Goal: Transaction & Acquisition: Obtain resource

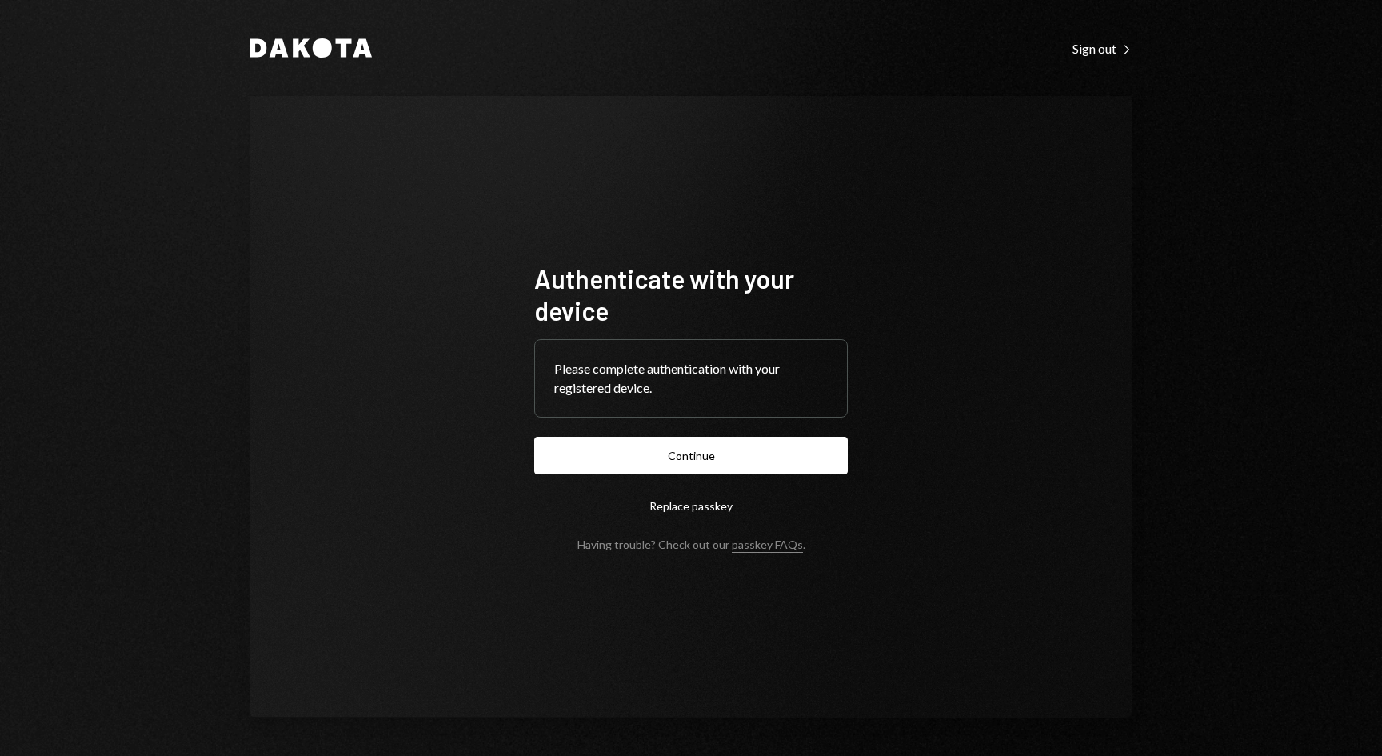
click at [642, 478] on form "Authenticate with your device Please complete authentication with your register…" at bounding box center [691, 406] width 314 height 289
click at [648, 452] on button "Continue" at bounding box center [691, 456] width 314 height 38
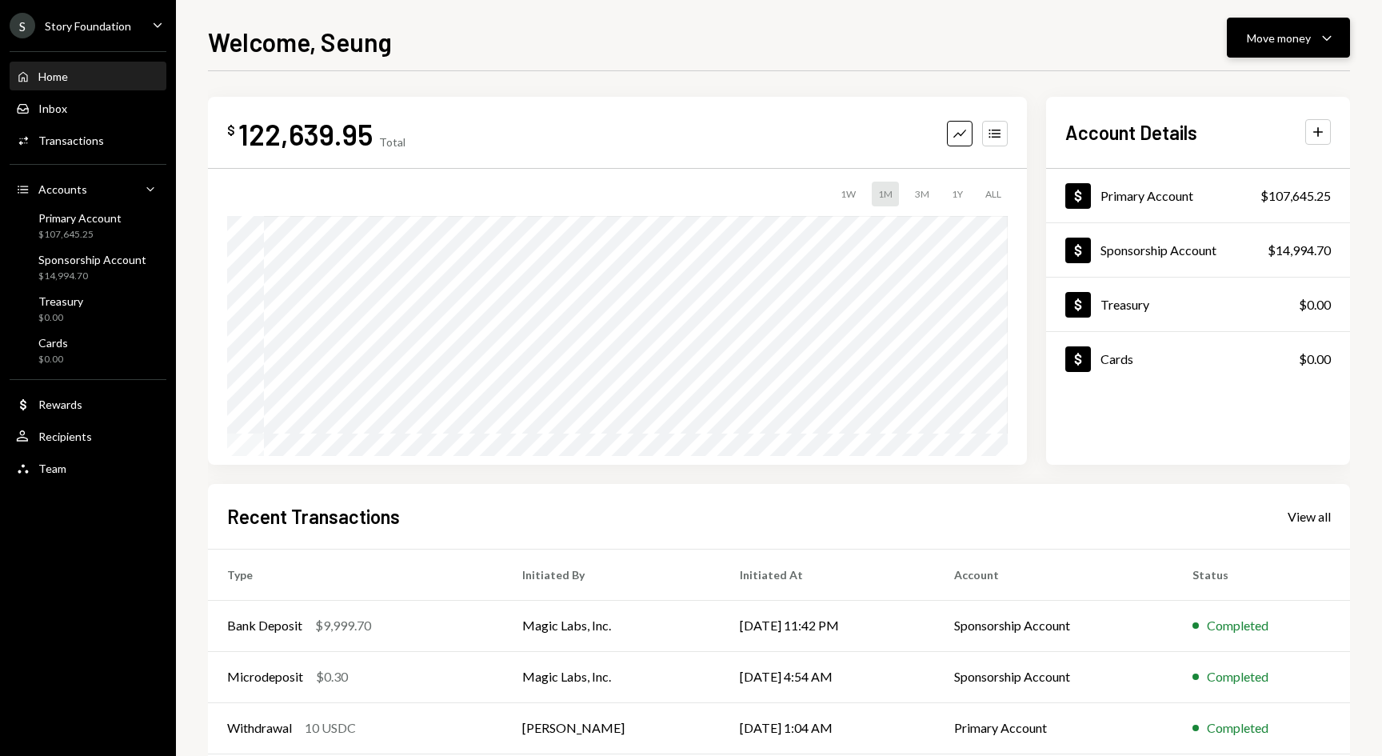
click at [1300, 46] on div "Move money Caret Down" at bounding box center [1288, 37] width 83 height 19
click at [1236, 163] on div "Deposit" at bounding box center [1275, 158] width 117 height 17
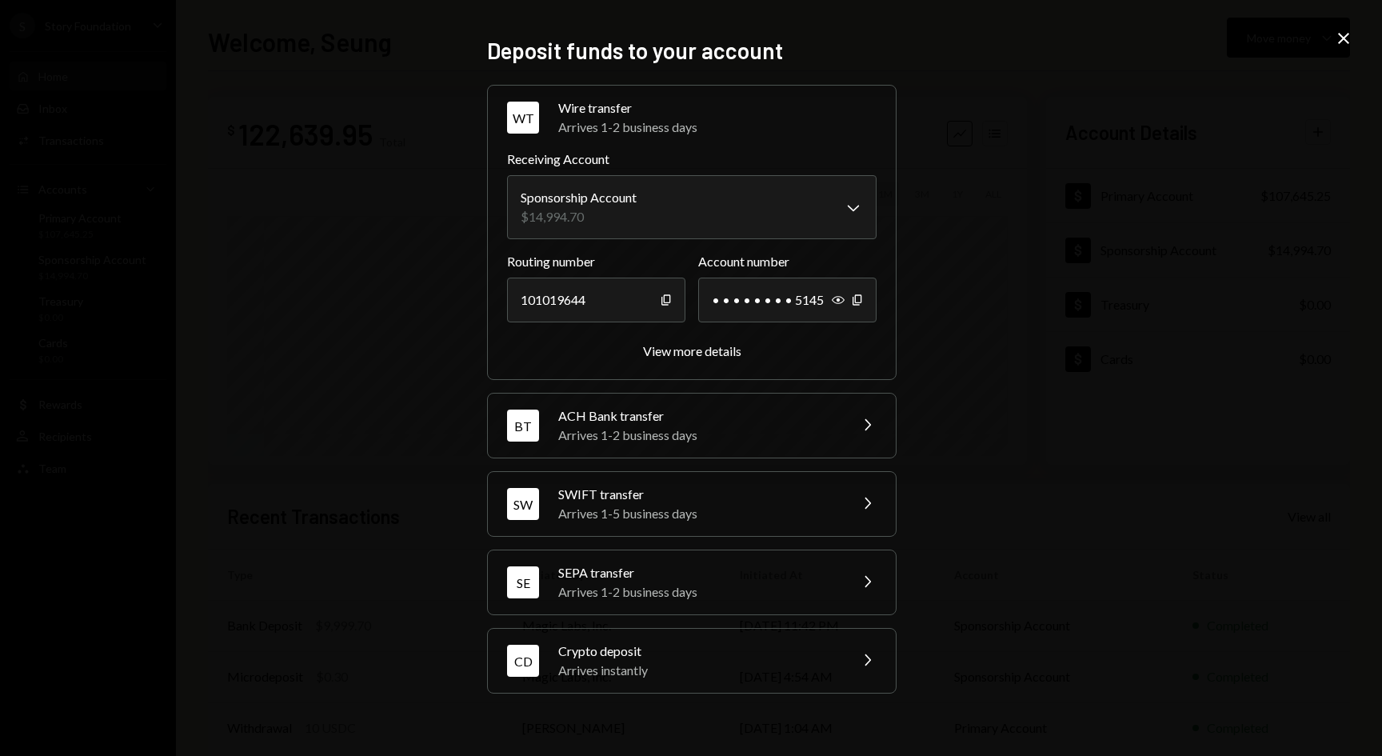
click at [822, 656] on div "Crypto deposit" at bounding box center [698, 650] width 280 height 19
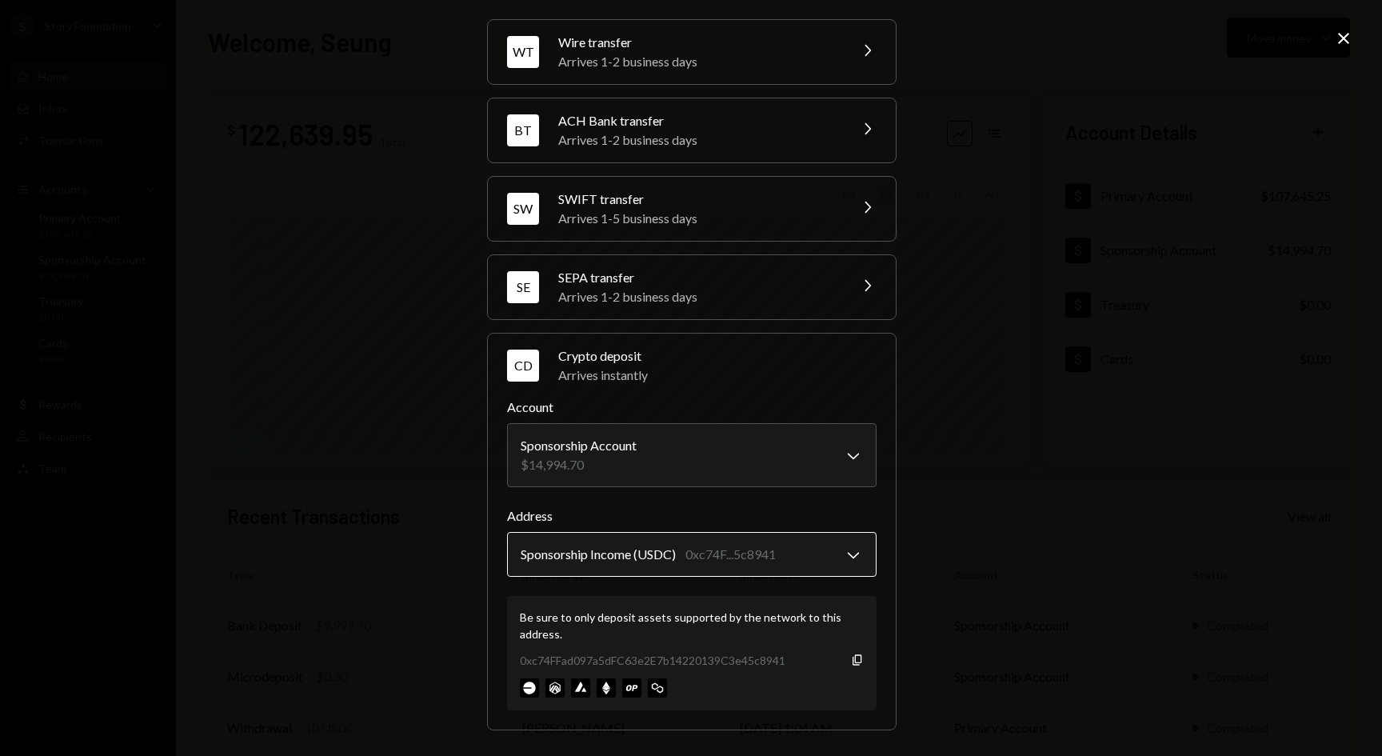
scroll to position [48, 0]
click at [846, 551] on body "S Story Foundation Caret Down Home Home Inbox Inbox Activities Transactions Acc…" at bounding box center [691, 378] width 1382 height 756
click at [846, 531] on div "**********" at bounding box center [691, 542] width 369 height 70
click at [854, 660] on icon "Copy" at bounding box center [857, 660] width 13 height 13
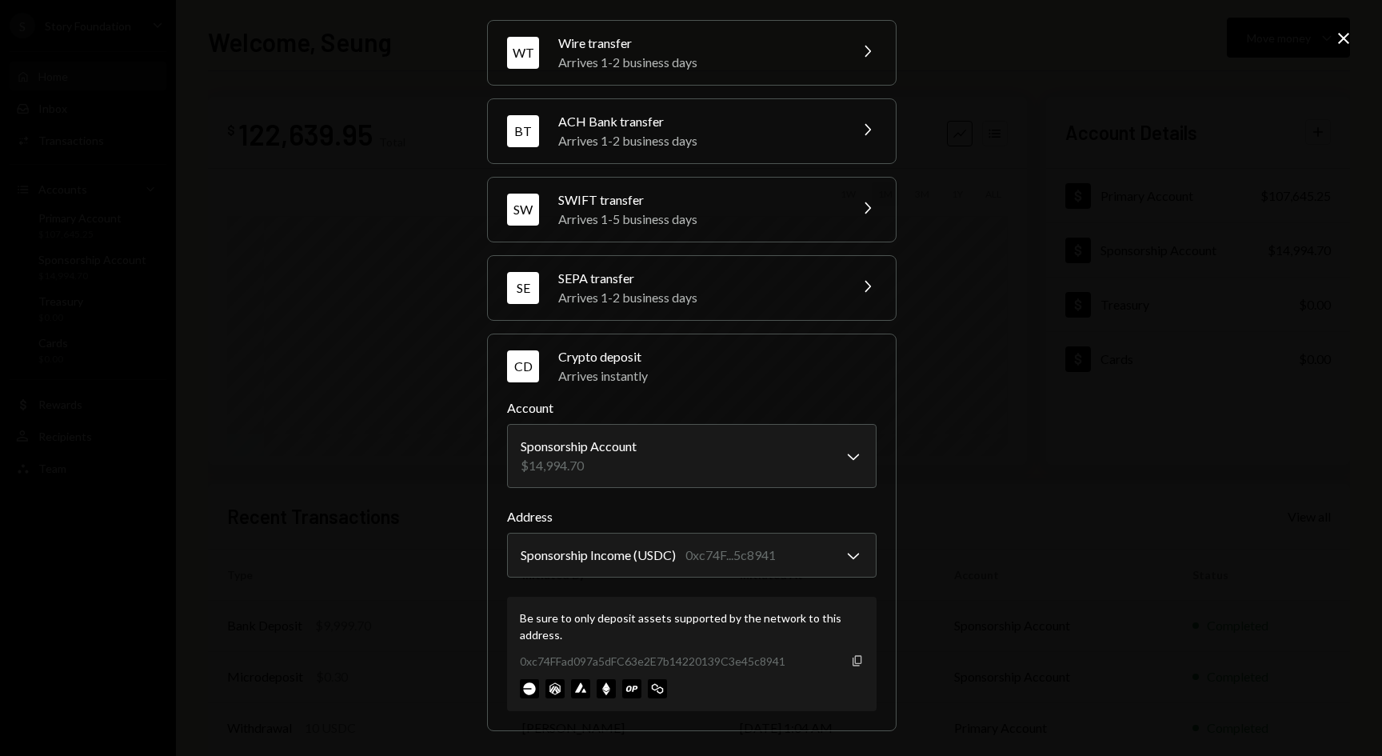
click at [854, 665] on icon "button" at bounding box center [857, 660] width 9 height 10
click at [1349, 39] on icon "Close" at bounding box center [1343, 38] width 19 height 19
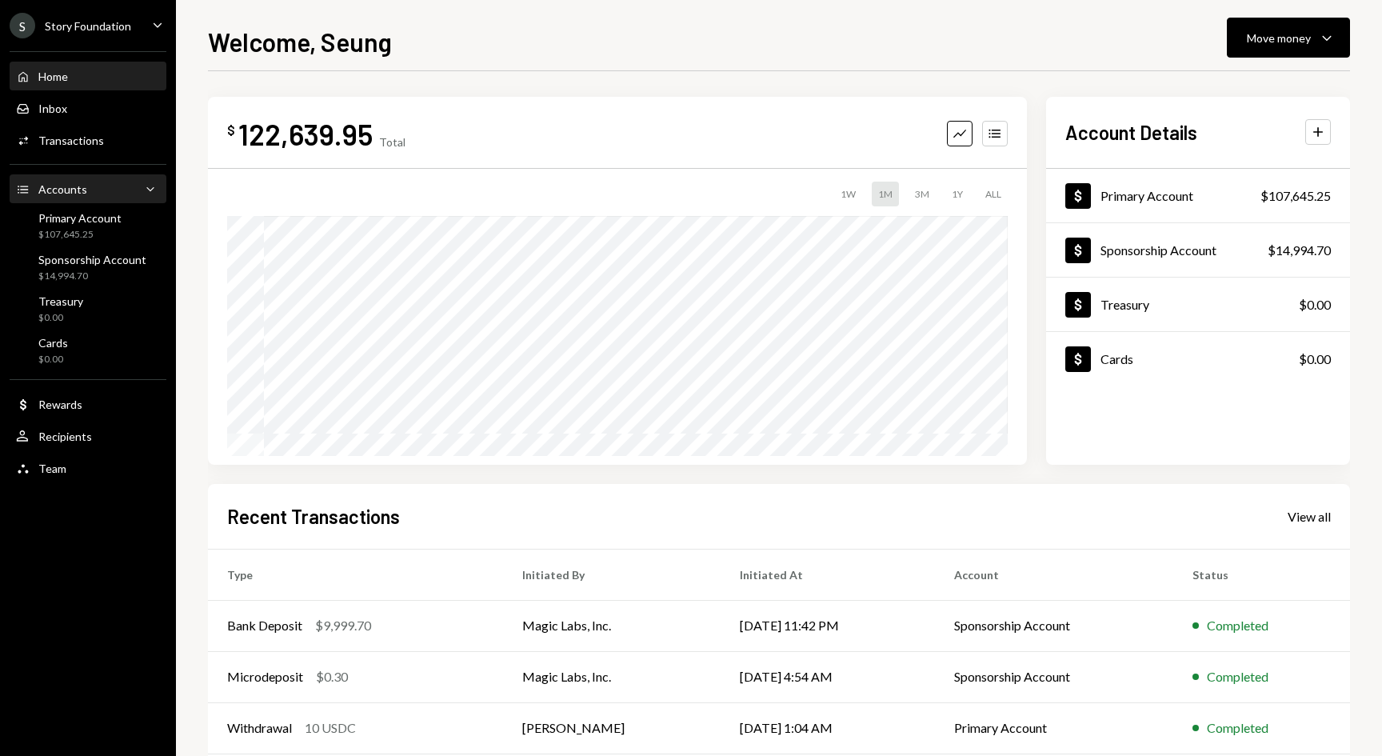
scroll to position [0, 0]
click at [73, 86] on div "Home Home" at bounding box center [88, 76] width 144 height 27
click at [64, 109] on div "Inbox" at bounding box center [52, 109] width 29 height 14
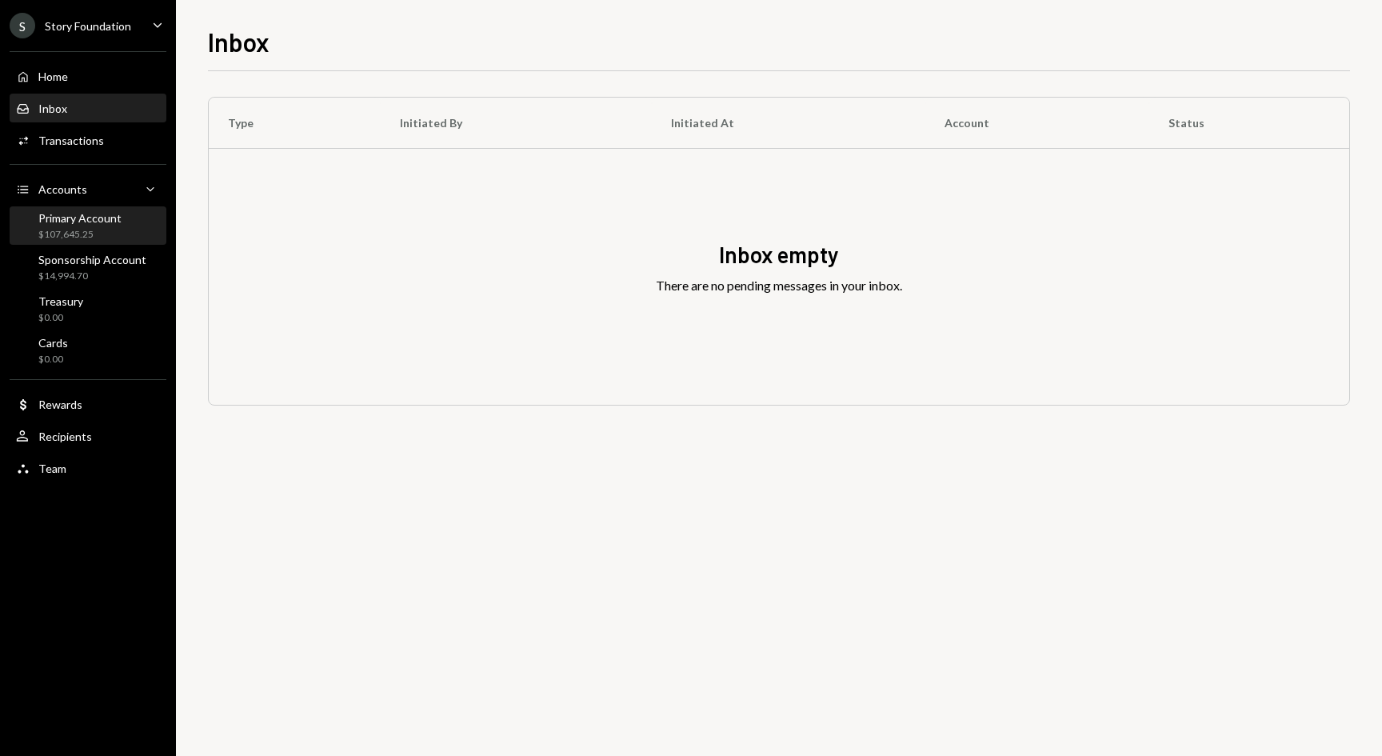
click at [110, 237] on div "$107,645.25" at bounding box center [79, 235] width 83 height 14
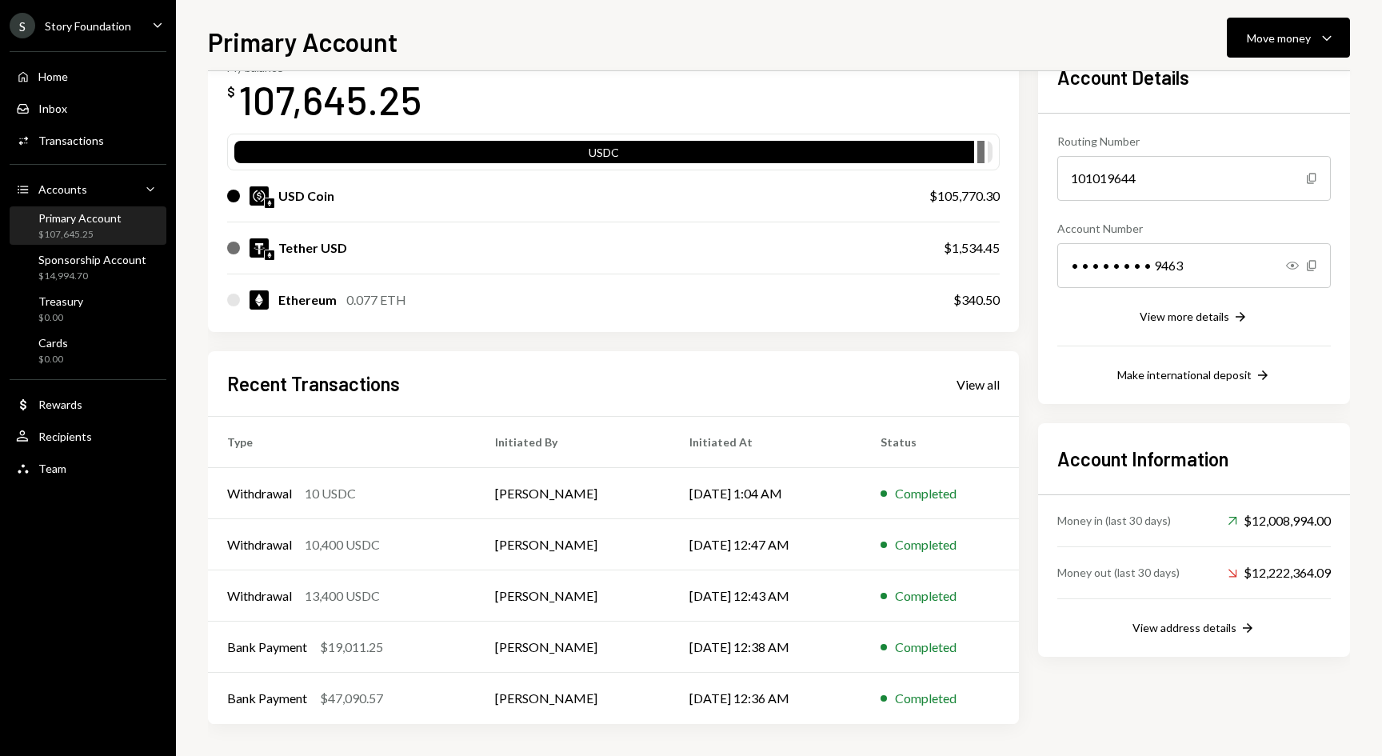
scroll to position [105, 0]
click at [67, 79] on div "Home" at bounding box center [53, 77] width 30 height 14
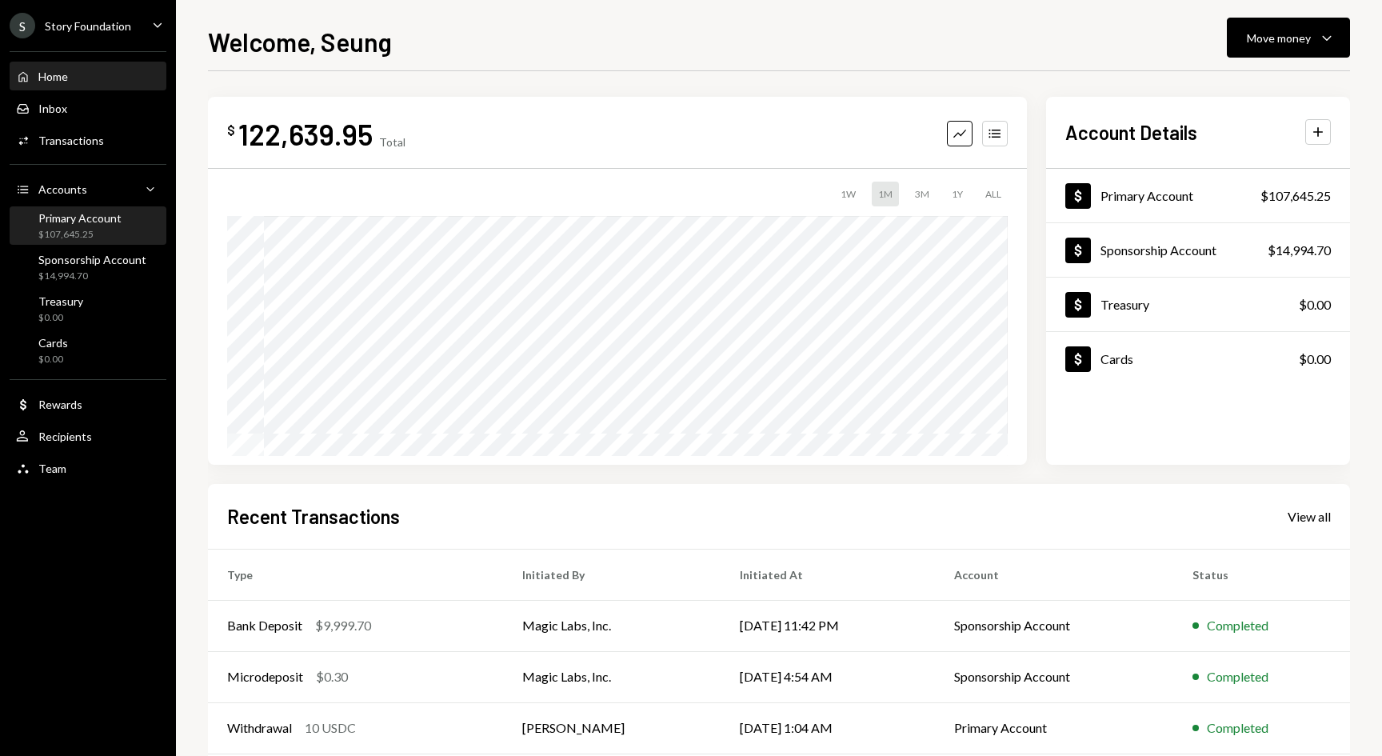
click at [82, 214] on div "Primary Account" at bounding box center [79, 218] width 83 height 14
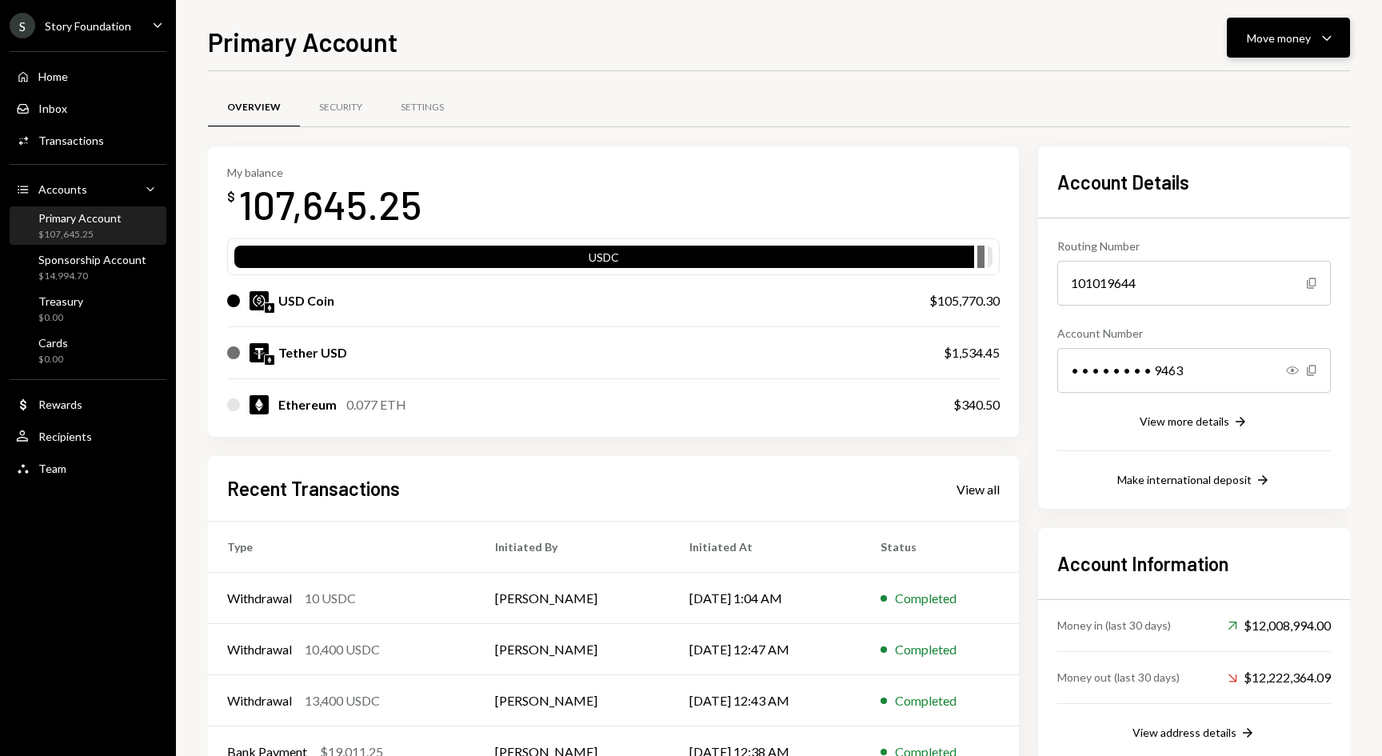
click at [1291, 50] on button "Move money Caret Down" at bounding box center [1288, 38] width 123 height 40
click at [1220, 150] on div "Deposit" at bounding box center [1275, 158] width 117 height 17
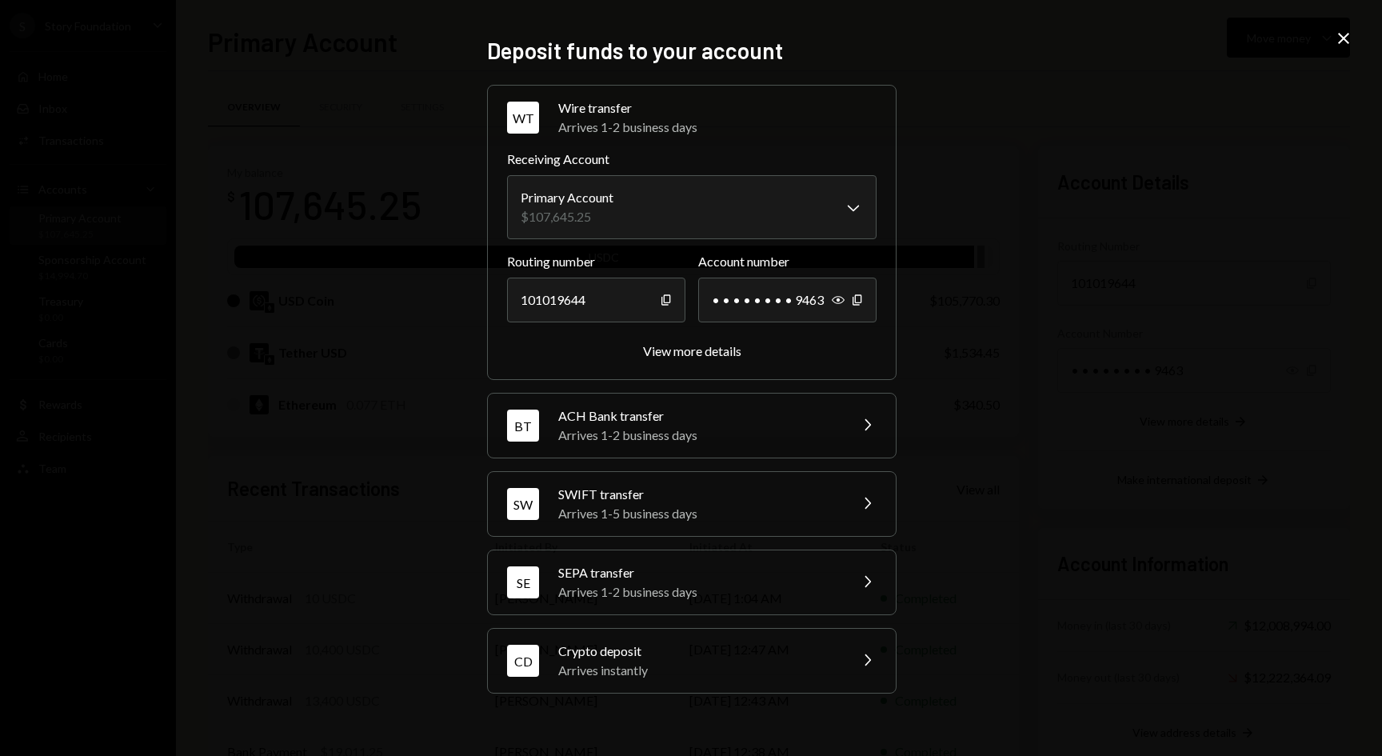
click at [808, 653] on div "Crypto deposit" at bounding box center [698, 650] width 280 height 19
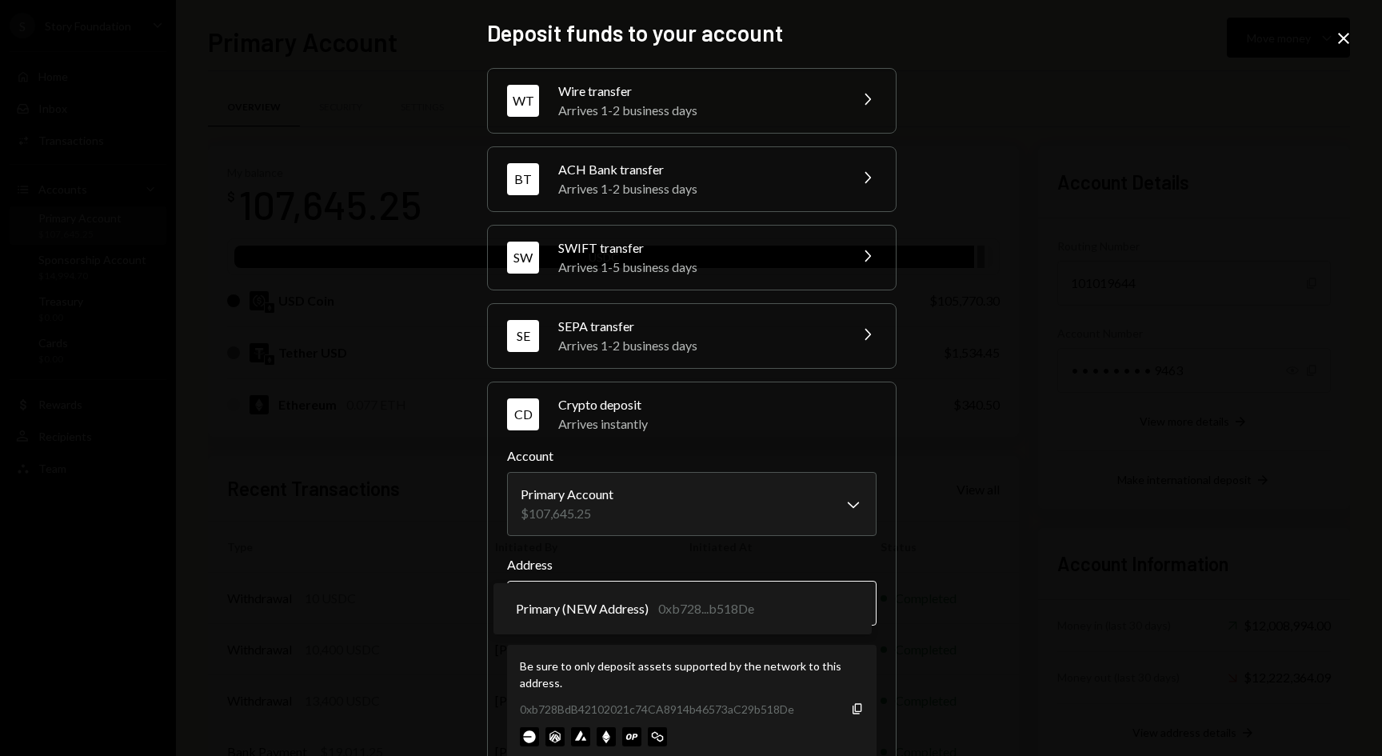
click at [855, 606] on body "S Story Foundation Caret Down Home Home Inbox Inbox Activities Transactions Acc…" at bounding box center [691, 378] width 1382 height 756
click at [853, 709] on icon "Copy" at bounding box center [857, 708] width 13 height 13
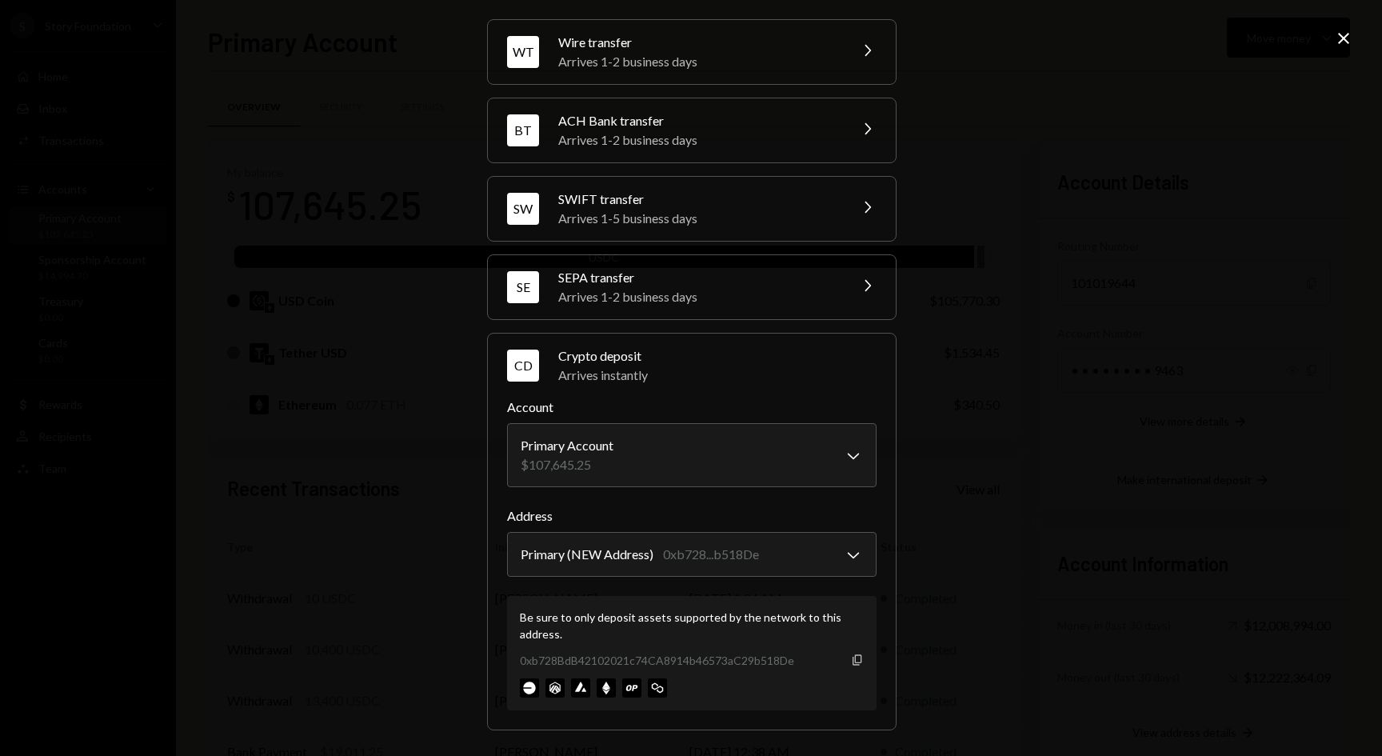
scroll to position [48, 0]
click at [857, 659] on icon "button" at bounding box center [857, 660] width 9 height 10
click at [1345, 38] on icon "Close" at bounding box center [1343, 38] width 19 height 19
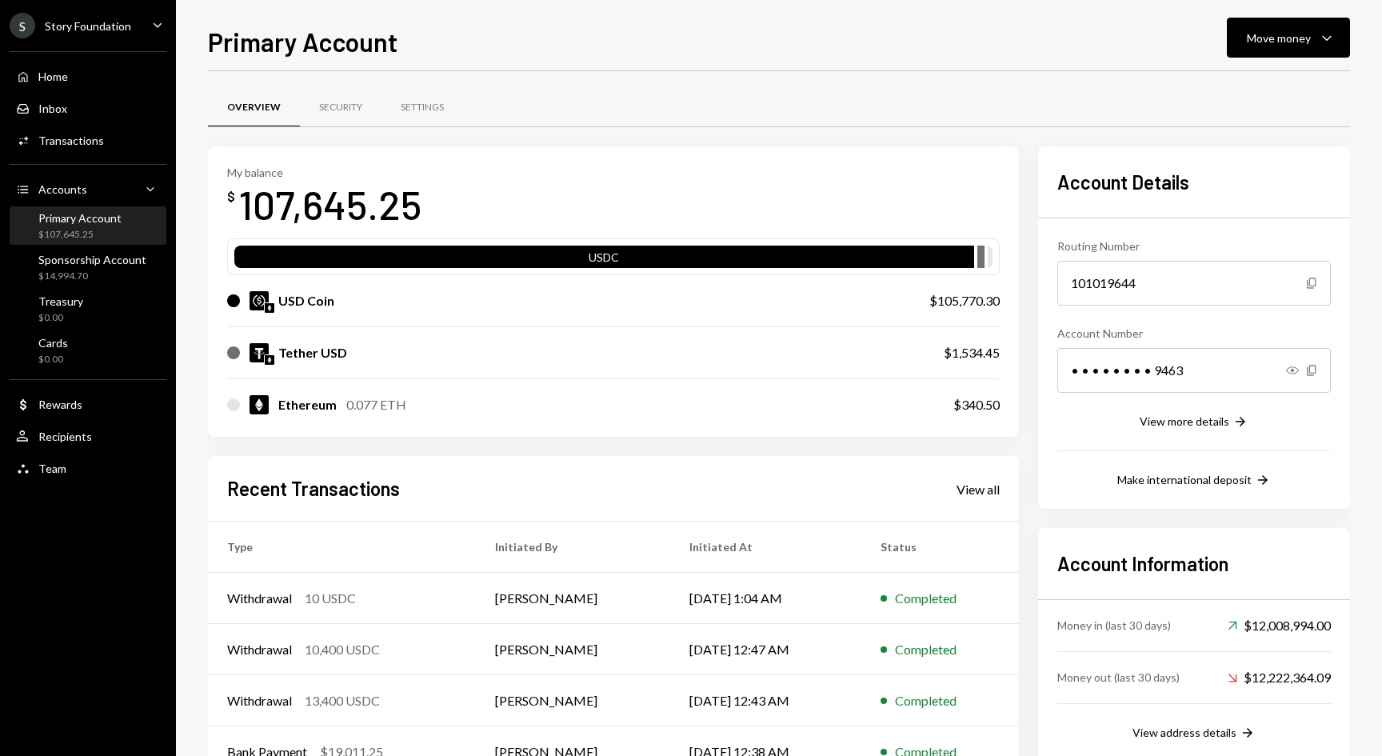
click at [127, 228] on div "Primary Account $107,645.25" at bounding box center [88, 226] width 144 height 30
click at [115, 258] on div "Sponsorship Account" at bounding box center [92, 260] width 108 height 14
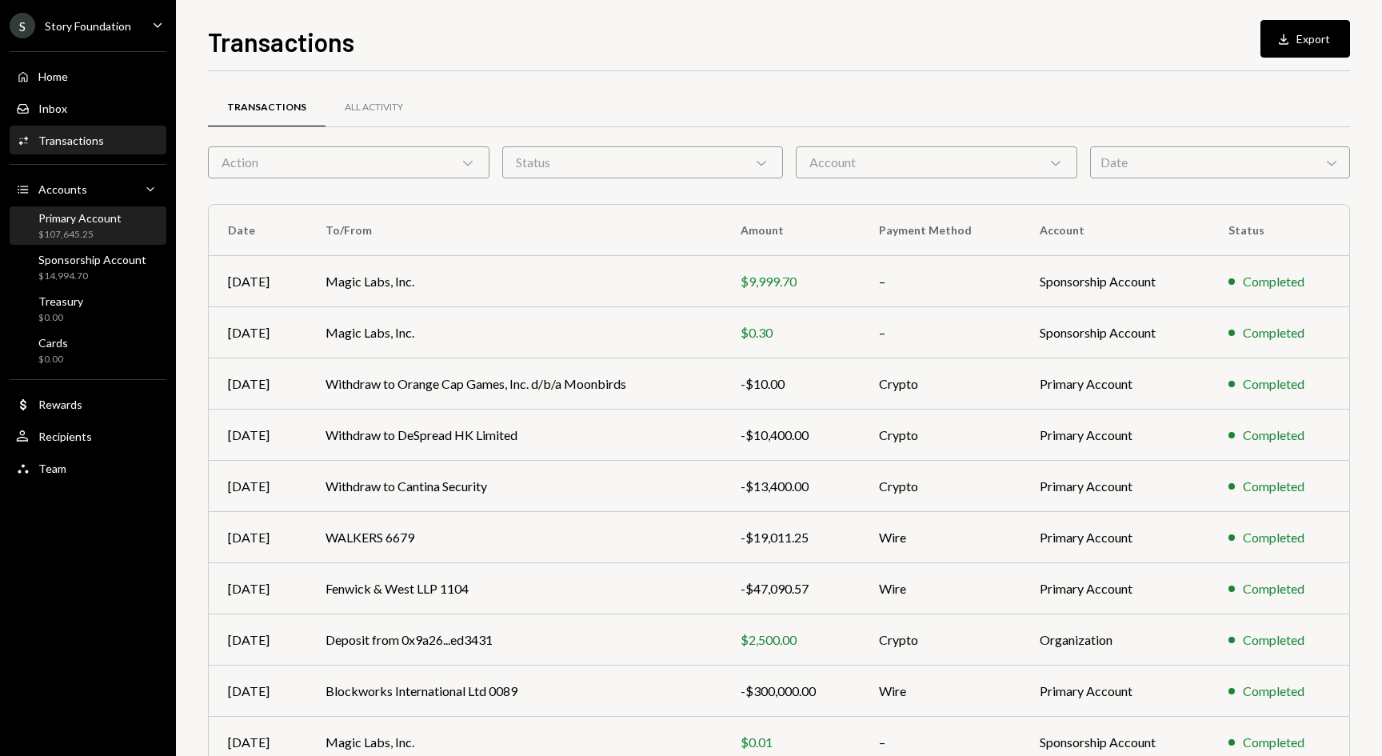
click at [116, 223] on div "Primary Account" at bounding box center [79, 218] width 83 height 14
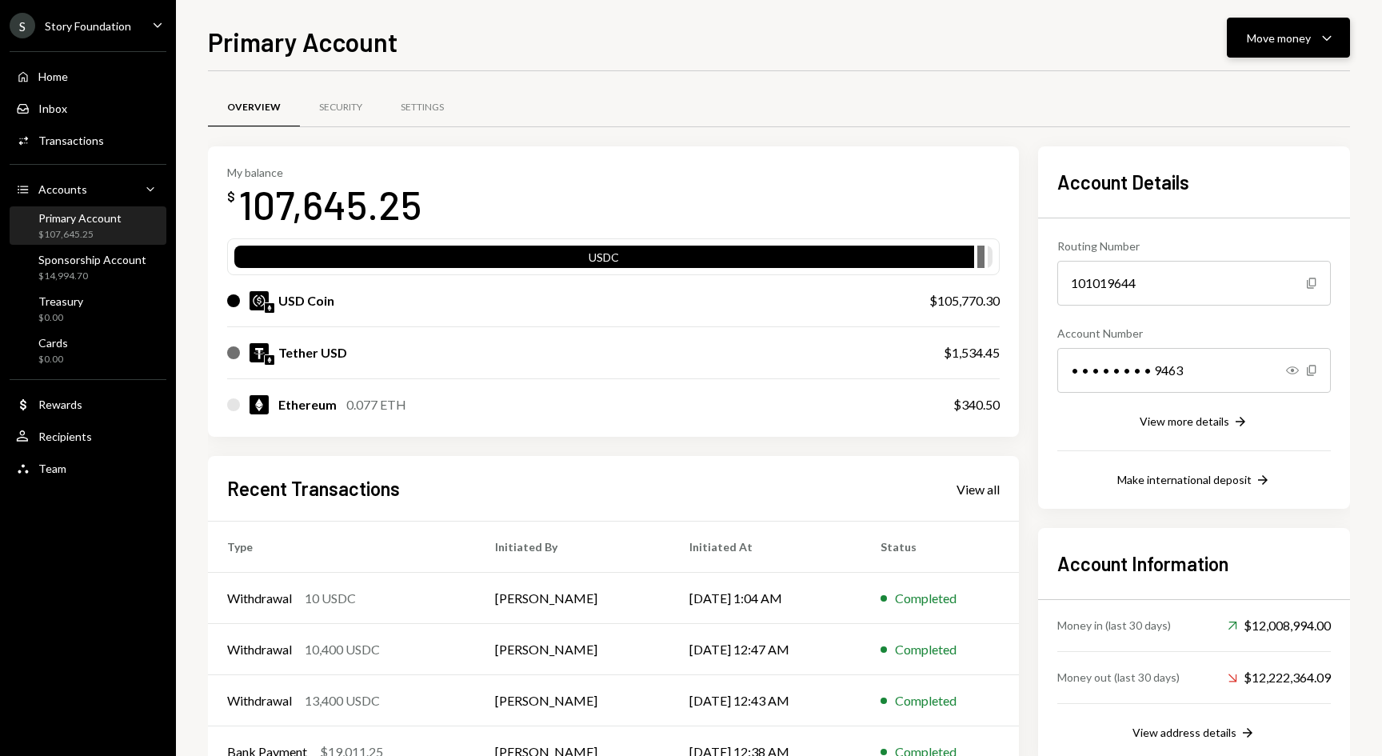
click at [1299, 36] on div "Move money" at bounding box center [1279, 38] width 64 height 17
click at [1240, 162] on div "Deposit" at bounding box center [1275, 158] width 117 height 17
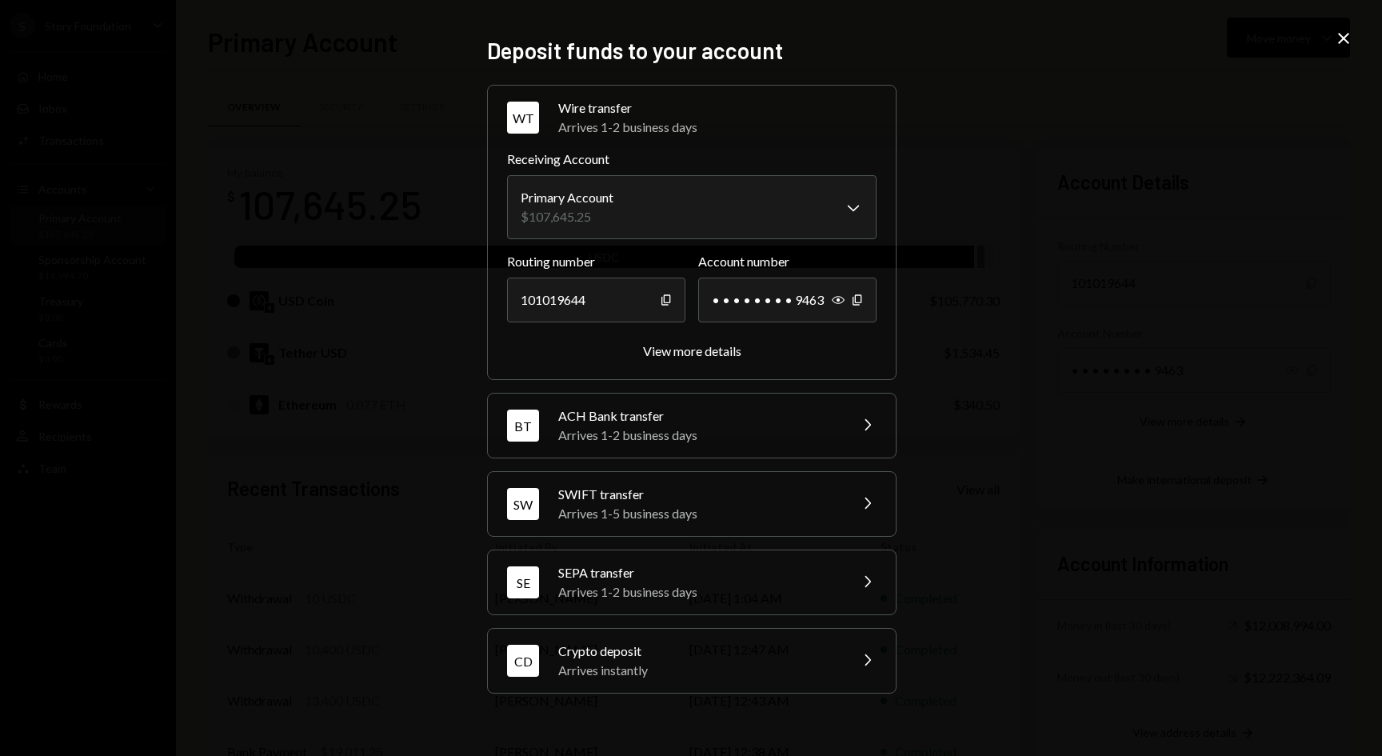
click at [774, 665] on div "Arrives instantly" at bounding box center [698, 670] width 280 height 19
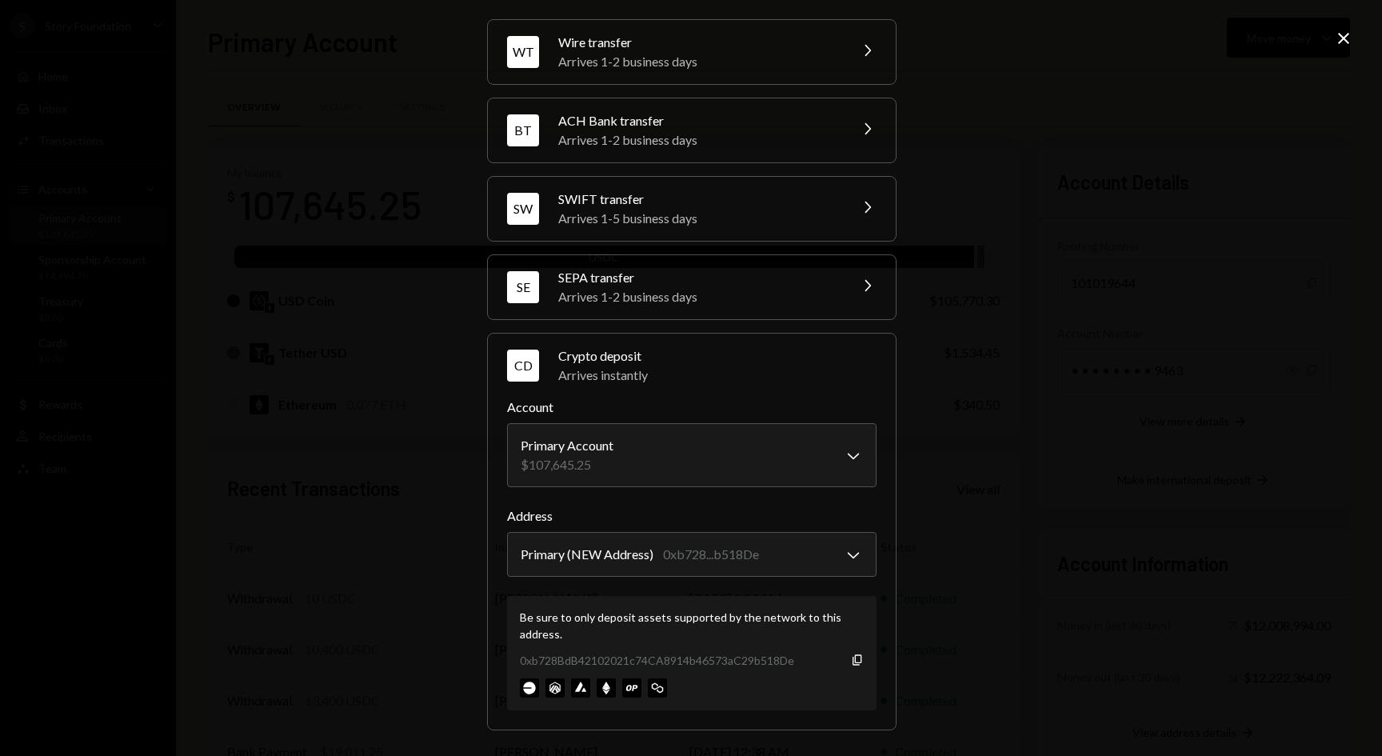
scroll to position [48, 0]
click at [855, 660] on icon "Copy" at bounding box center [857, 660] width 13 height 13
click at [1348, 41] on icon "Close" at bounding box center [1343, 38] width 19 height 19
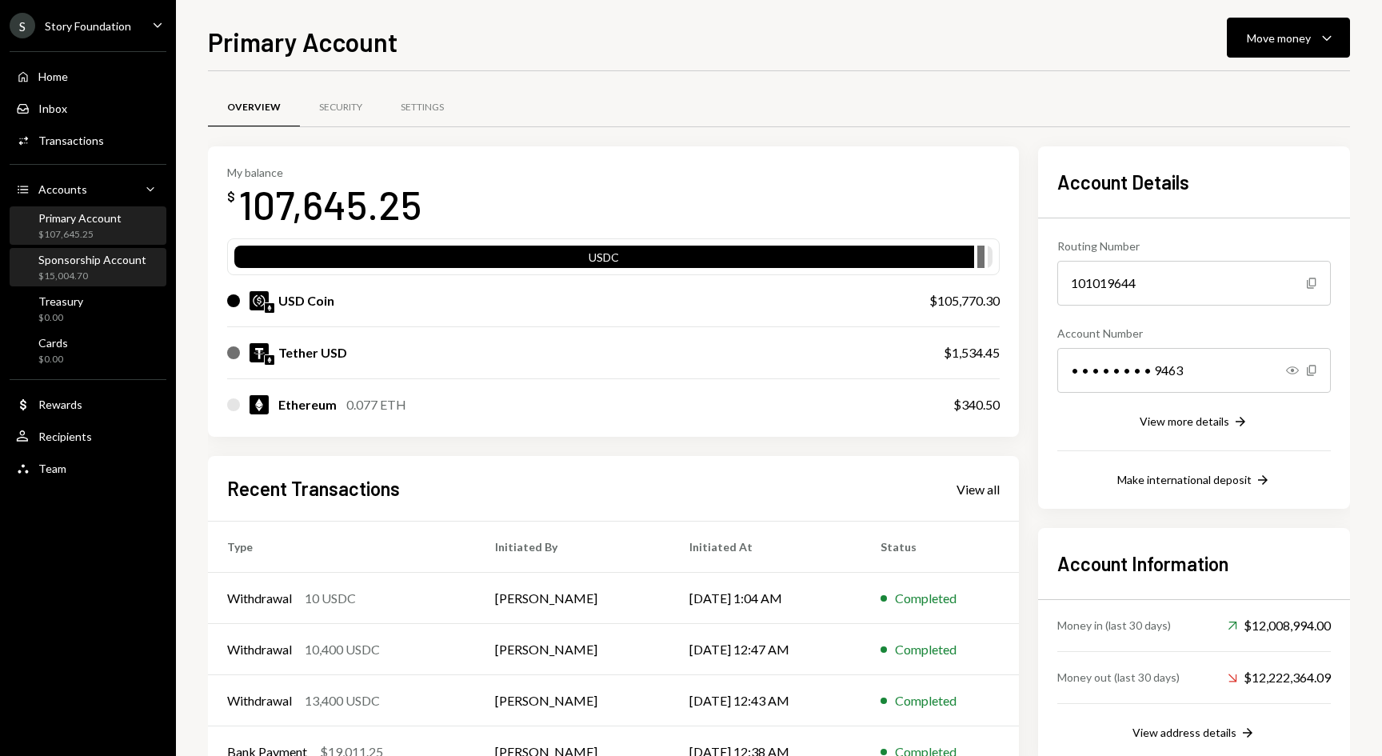
click at [65, 263] on div "Sponsorship Account" at bounding box center [92, 260] width 108 height 14
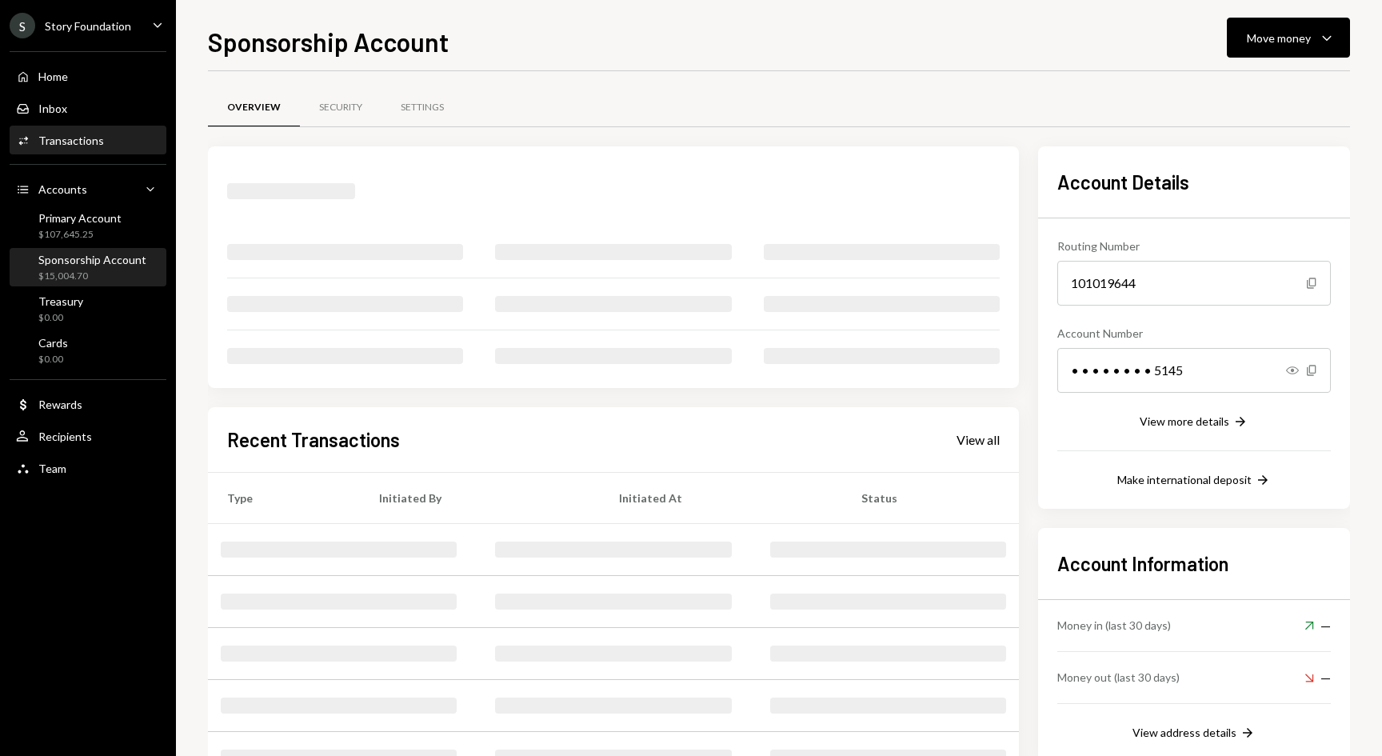
click at [74, 138] on div "Transactions" at bounding box center [71, 141] width 66 height 14
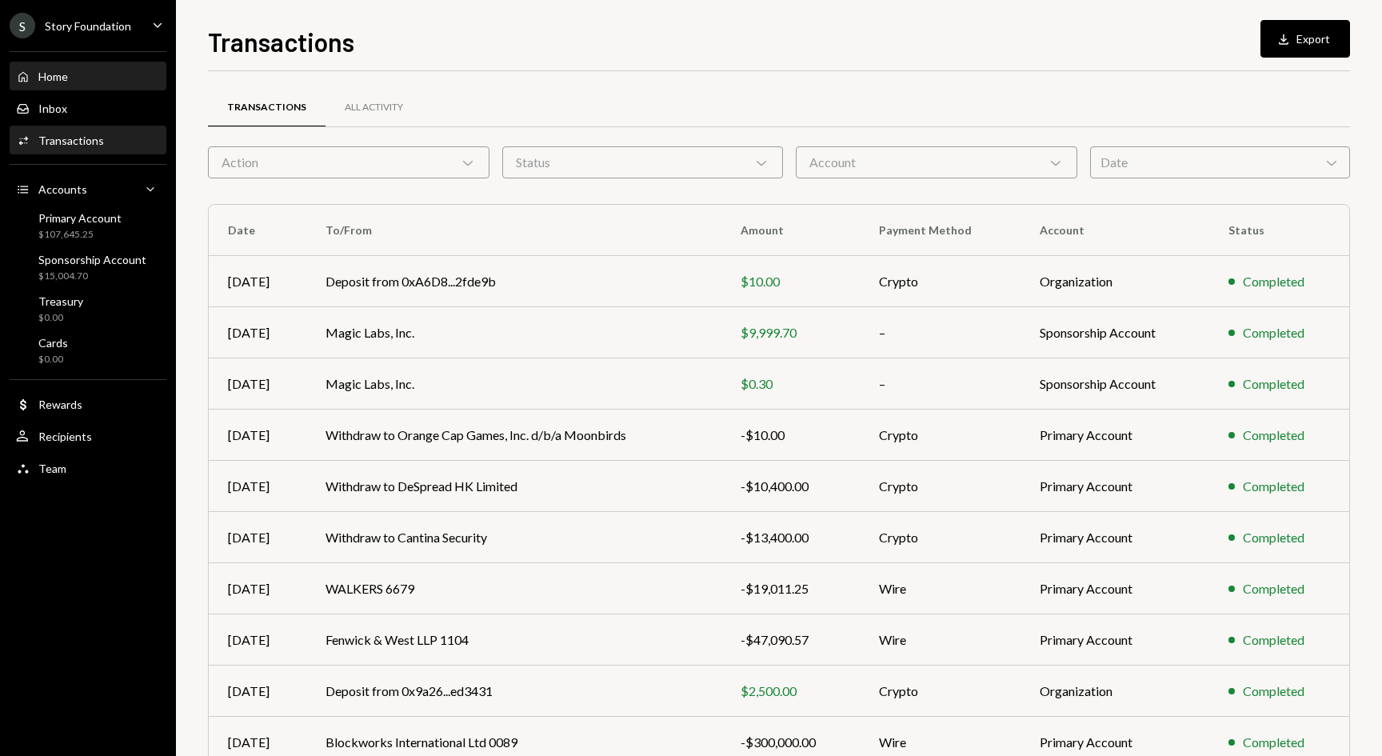
click at [60, 70] on div "Home" at bounding box center [53, 77] width 30 height 14
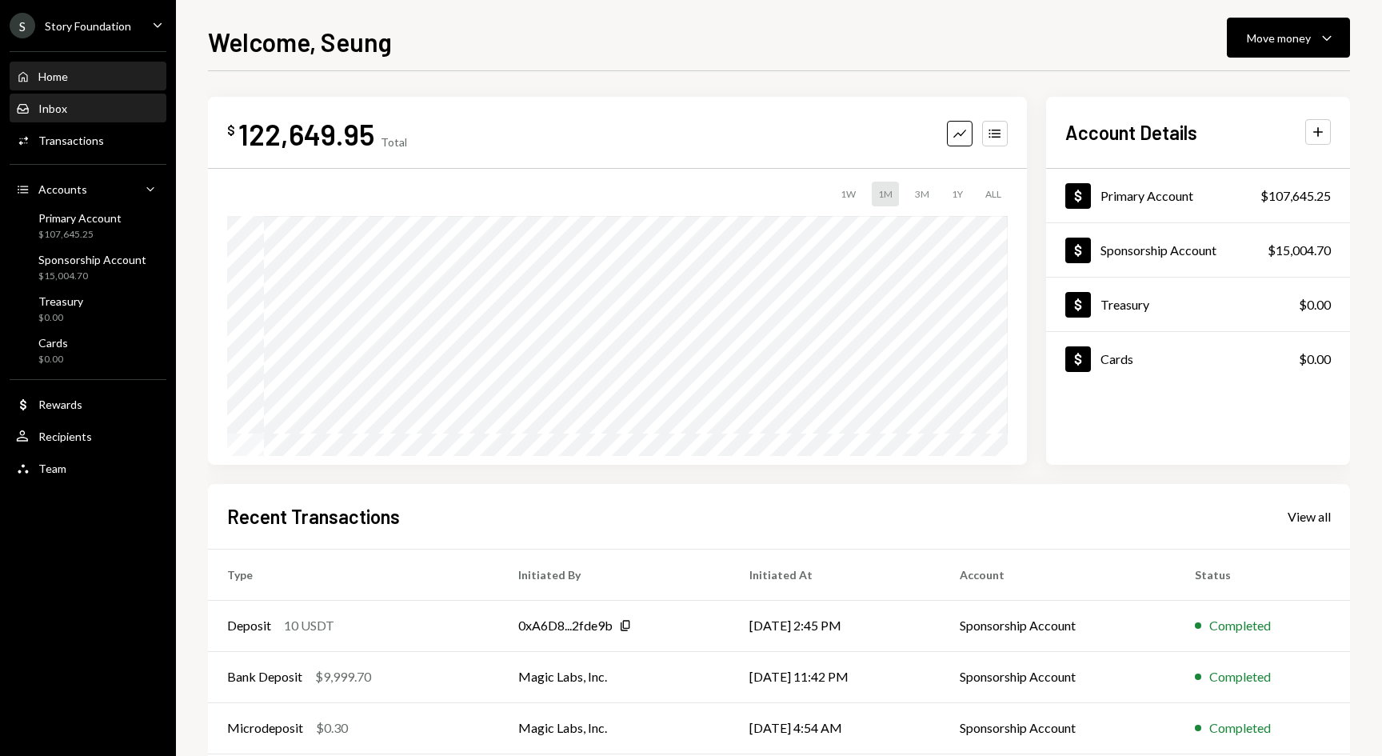
click at [50, 110] on div "Inbox" at bounding box center [52, 109] width 29 height 14
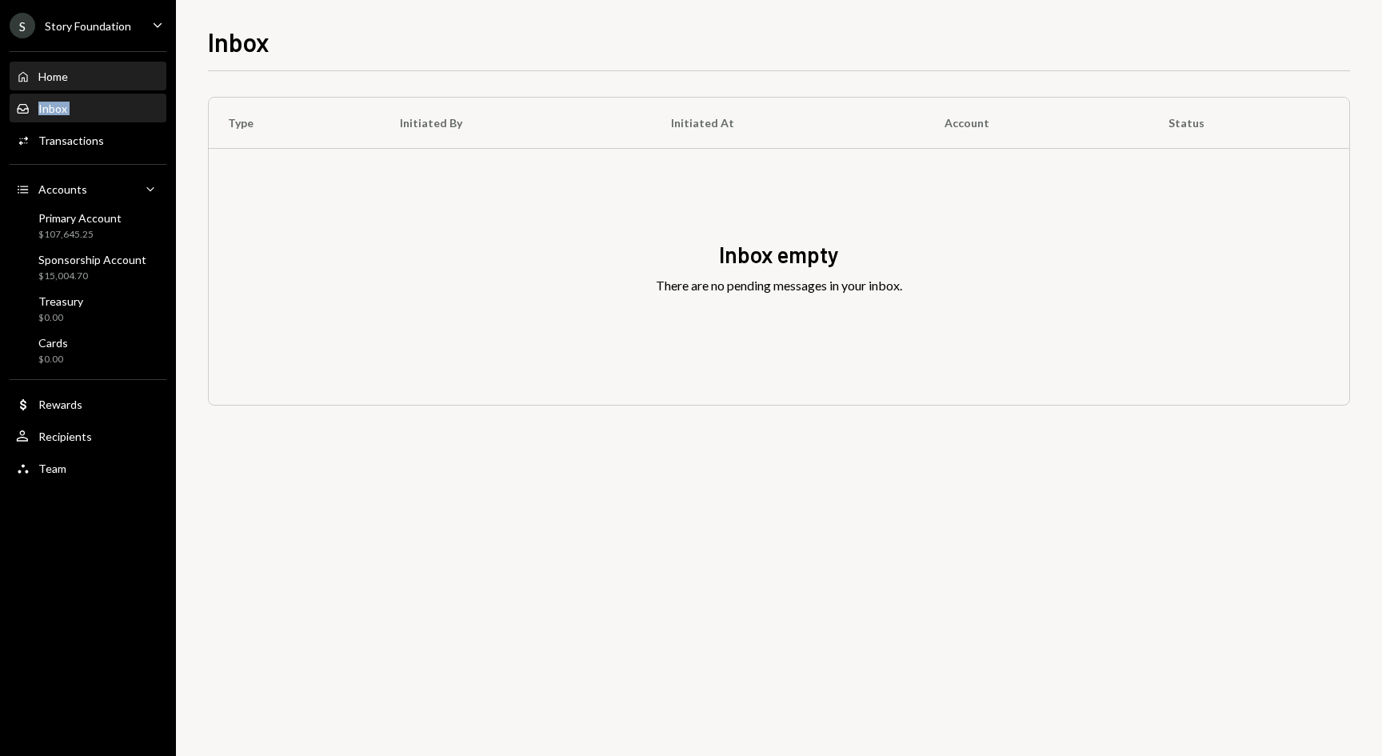
click at [48, 86] on div "Home Home" at bounding box center [88, 76] width 144 height 27
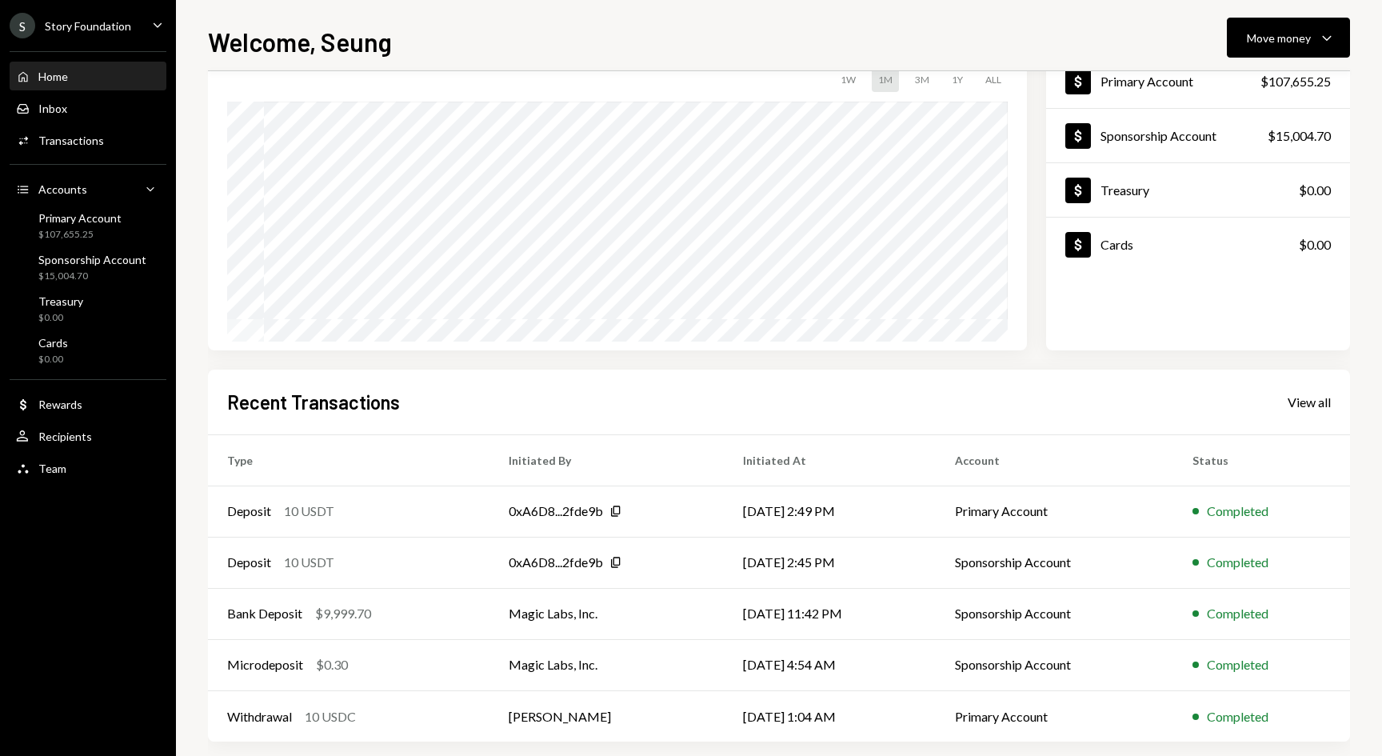
scroll to position [120, 0]
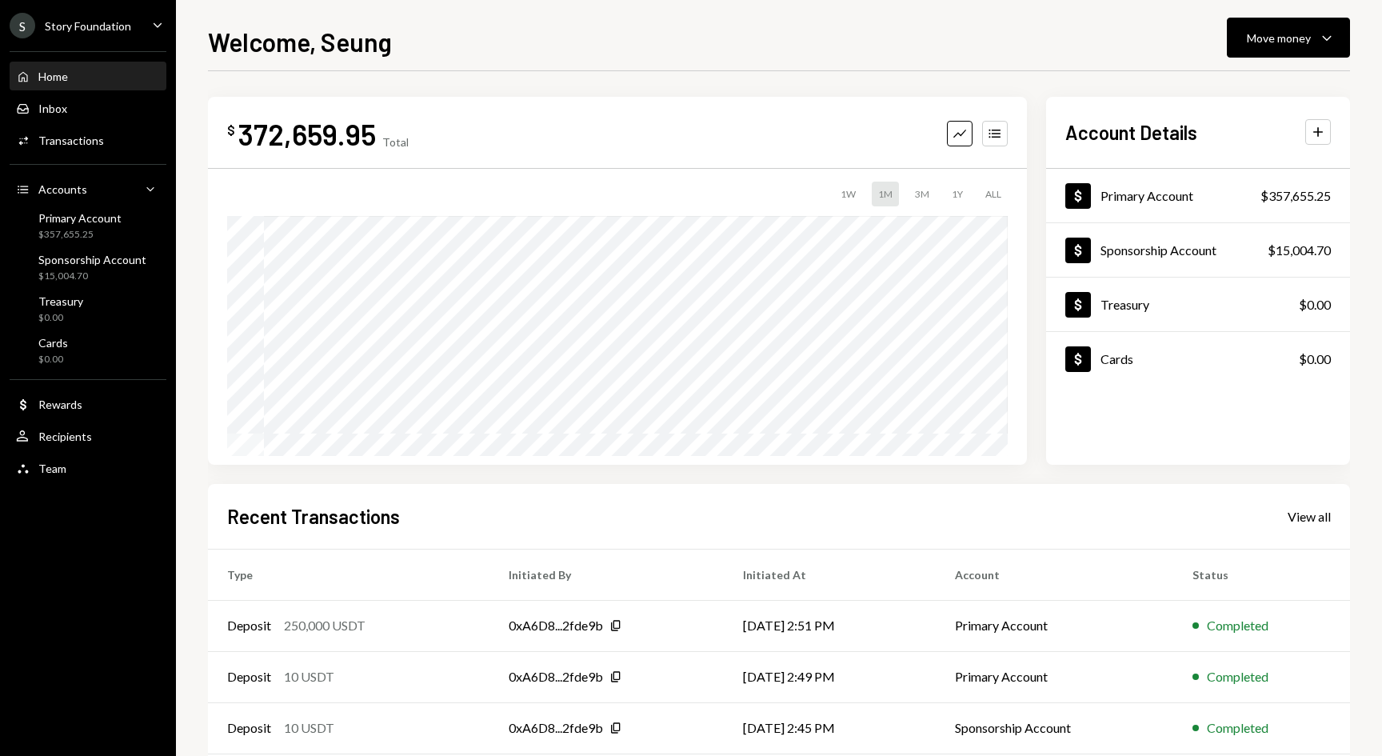
click at [517, 60] on div "Welcome, Seung Move money Caret Down $ 372,659.95 Total Graph Accounts 1W 1M 3M…" at bounding box center [779, 388] width 1142 height 733
click at [1288, 36] on div "Move money" at bounding box center [1279, 38] width 64 height 17
click at [1248, 88] on div "Send" at bounding box center [1275, 86] width 117 height 17
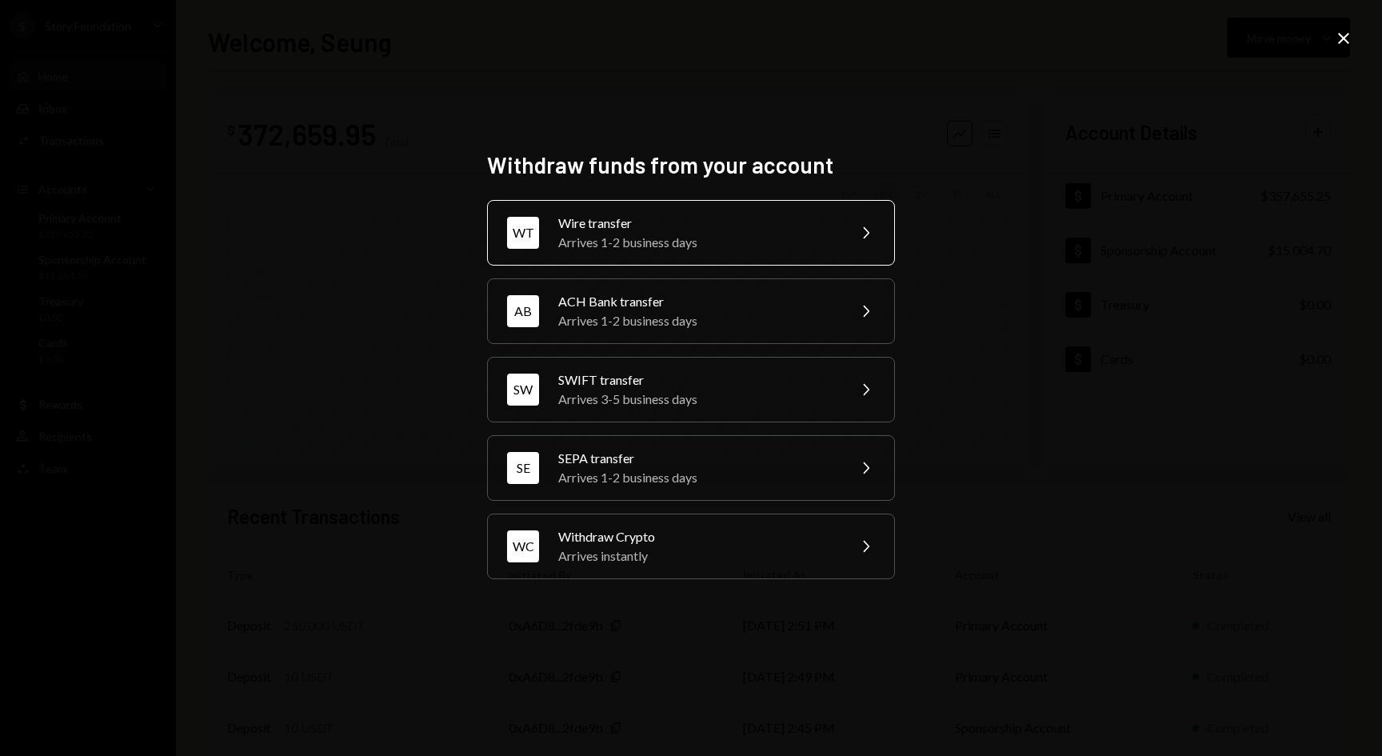
click at [668, 241] on div "Arrives 1-2 business days" at bounding box center [697, 242] width 278 height 19
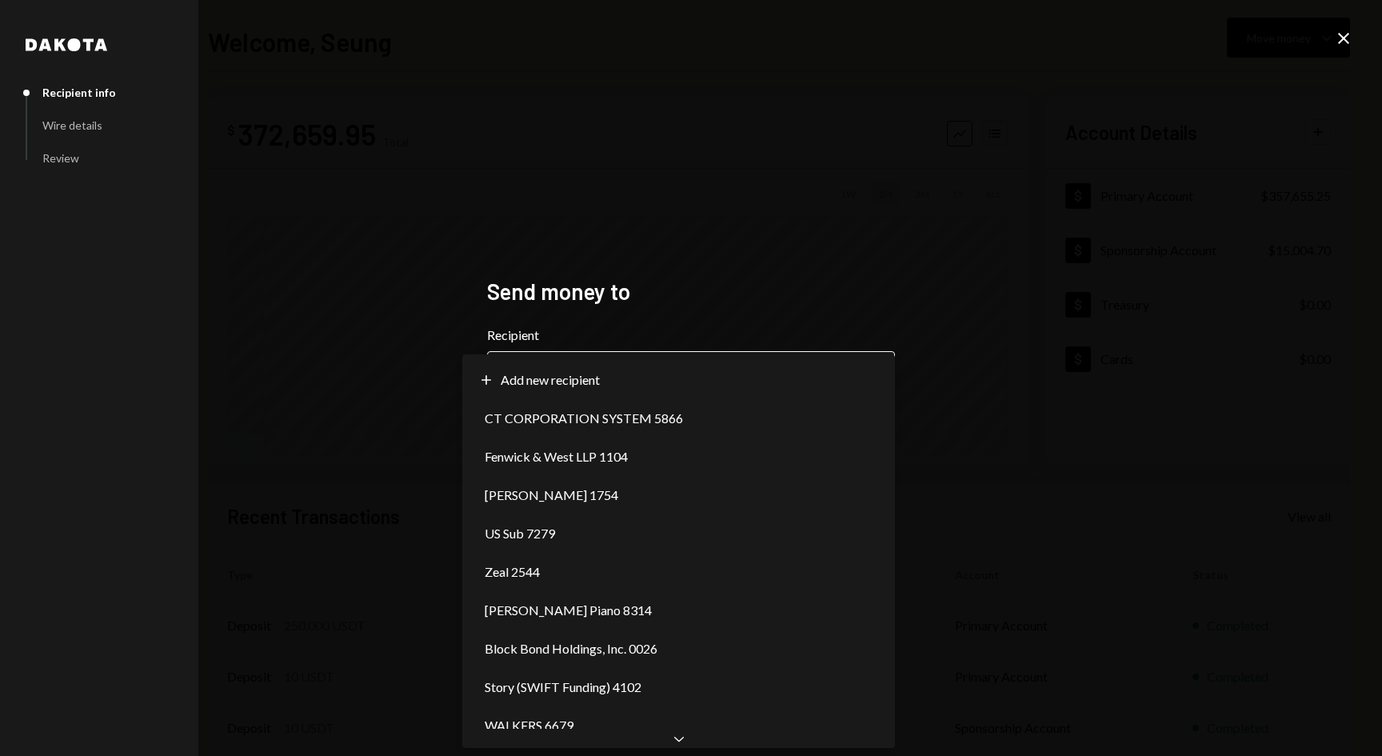
click at [646, 372] on body "S Story Foundation Caret Down Home Home Inbox Inbox Activities Transactions Acc…" at bounding box center [691, 378] width 1382 height 756
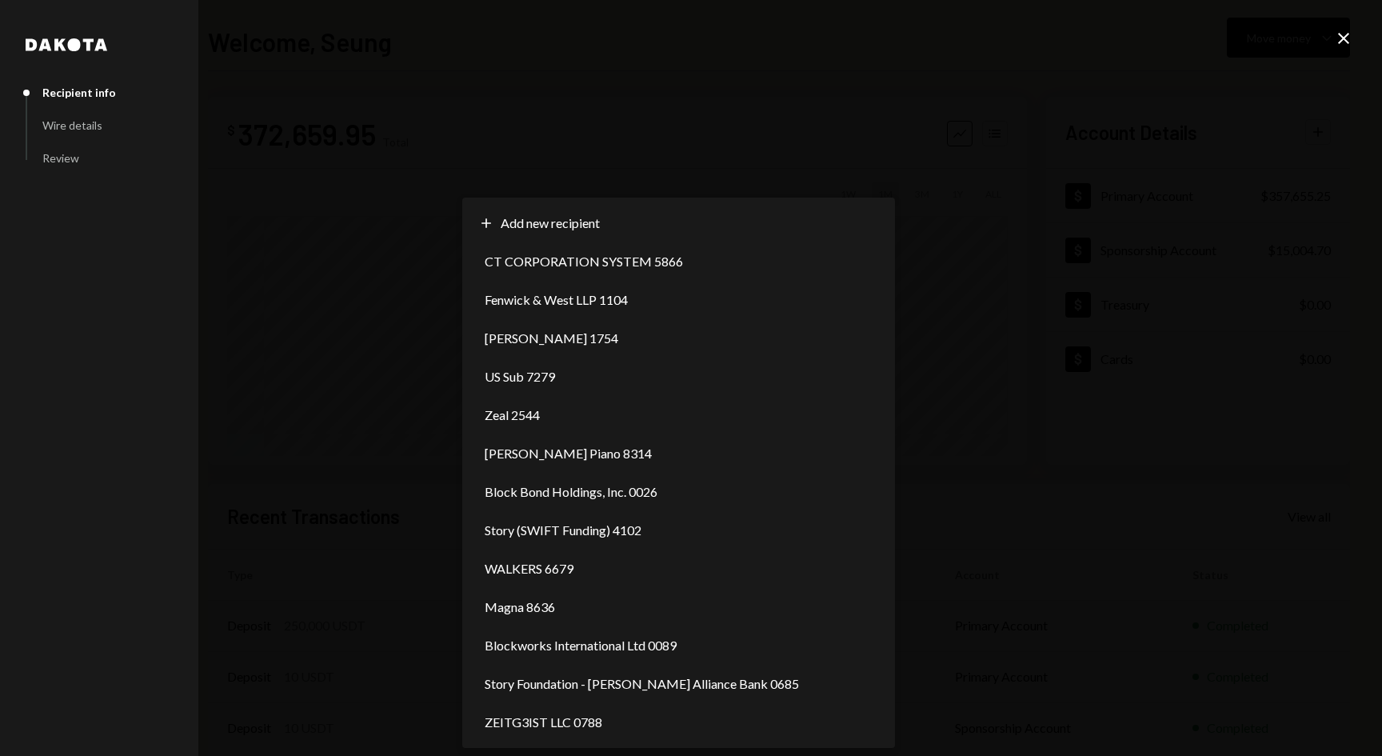
click at [425, 503] on div "**********" at bounding box center [691, 378] width 1382 height 756
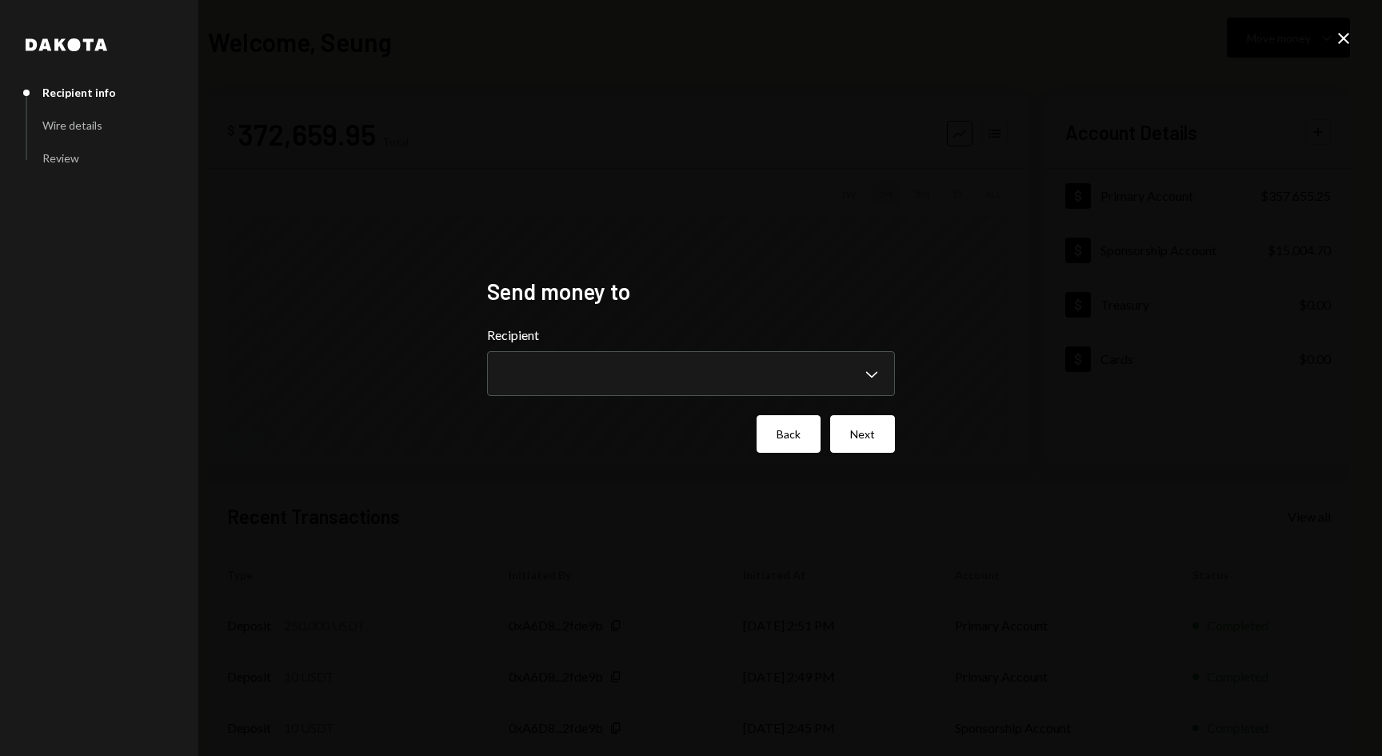
click at [778, 429] on button "Back" at bounding box center [789, 434] width 64 height 38
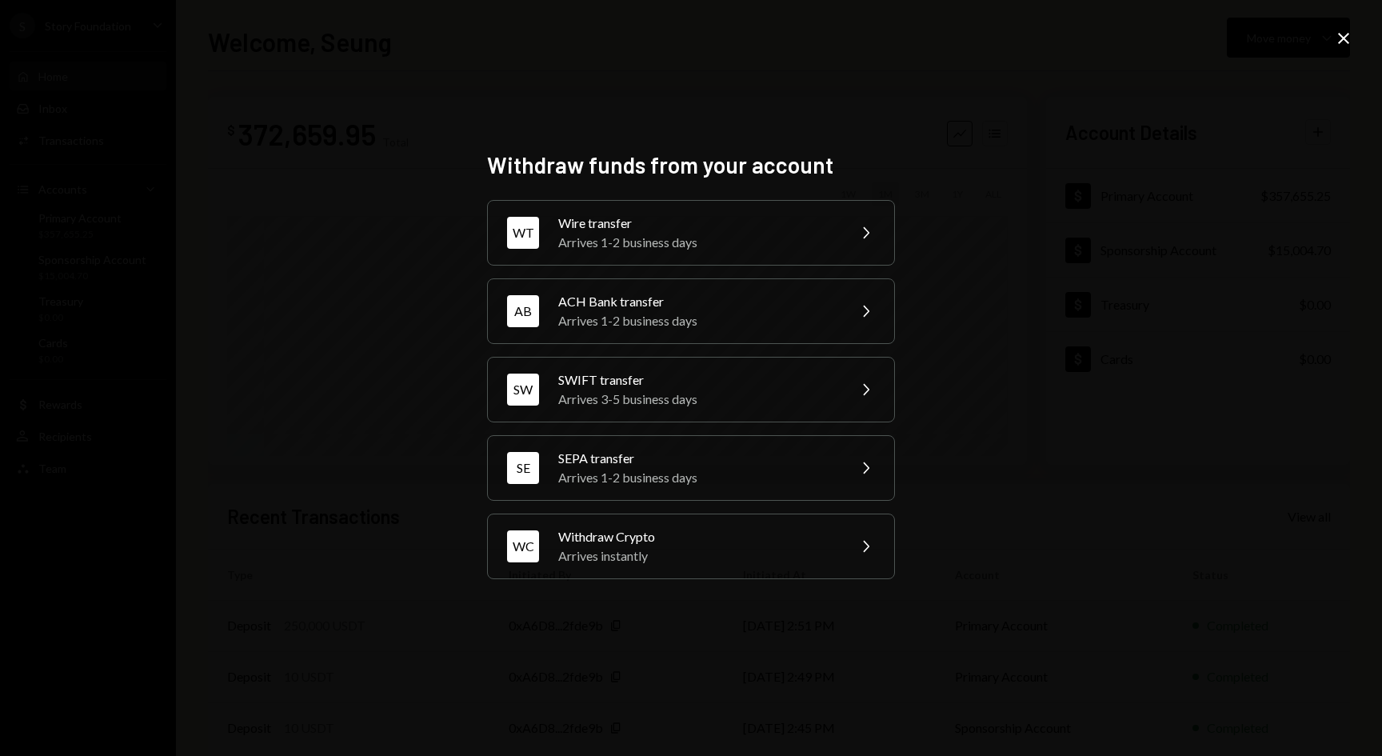
click at [377, 288] on div "Withdraw funds from your account WT Wire transfer Arrives 1-2 business days Che…" at bounding box center [691, 378] width 1382 height 756
click at [1348, 20] on div "Withdraw funds from your account WT Wire transfer Arrives 1-2 business days Che…" at bounding box center [691, 378] width 1382 height 756
click at [1343, 35] on icon "Close" at bounding box center [1343, 38] width 19 height 19
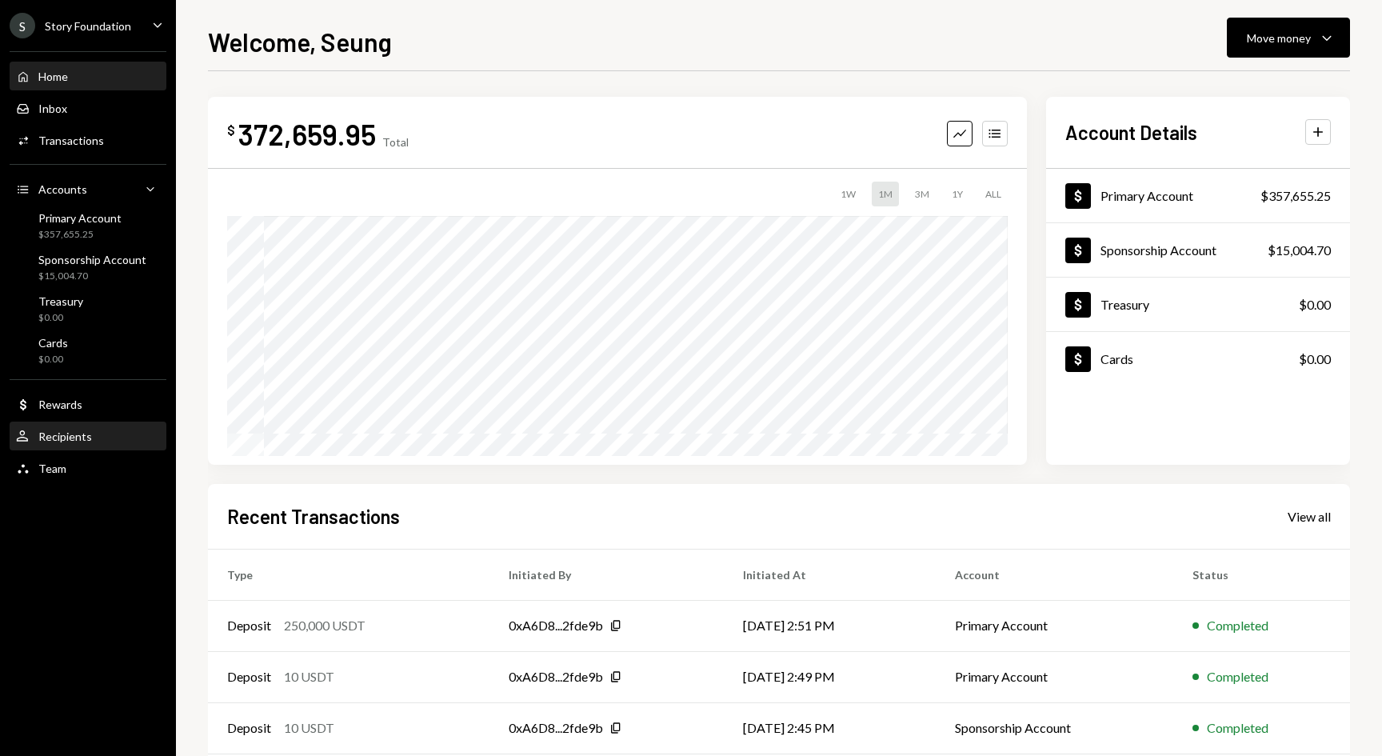
click at [68, 443] on div "User Recipients" at bounding box center [54, 436] width 76 height 14
